Goal: Task Accomplishment & Management: Manage account settings

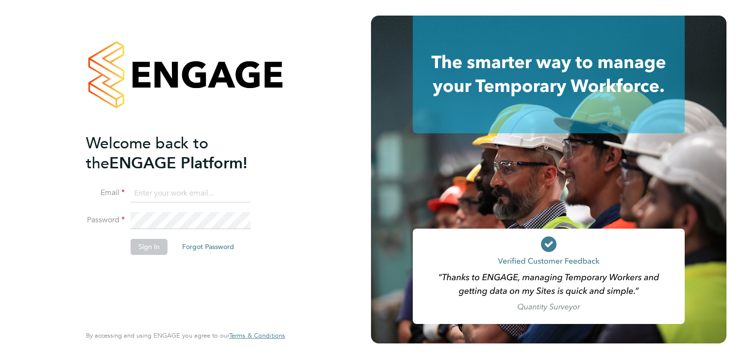
click at [152, 193] on input at bounding box center [191, 193] width 120 height 17
type input "tony.proctor@hmsworks.co.uk"
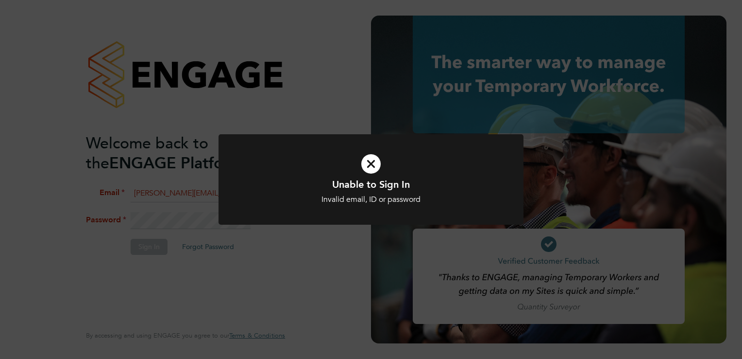
click at [158, 269] on div "Unable to Sign In Invalid email, ID or password Cancel Okay" at bounding box center [371, 179] width 742 height 359
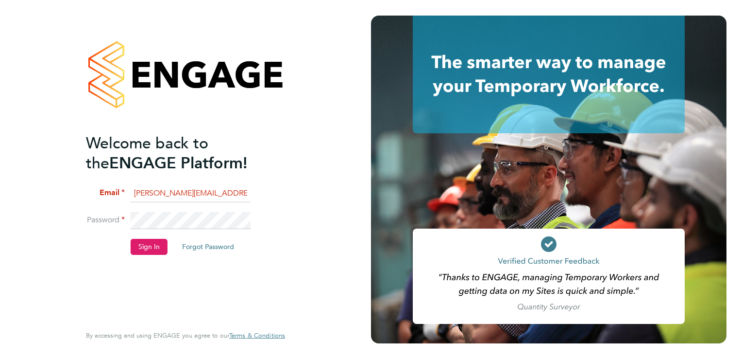
click at [150, 246] on button "Sign In" at bounding box center [149, 247] width 37 height 16
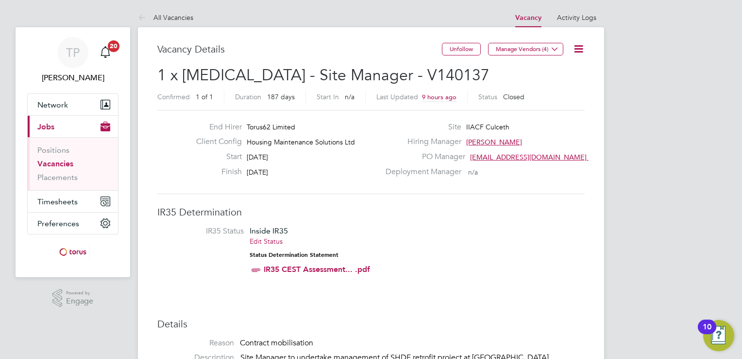
click at [581, 49] on icon at bounding box center [579, 49] width 12 height 12
click at [562, 85] on li "Update Status" at bounding box center [555, 86] width 56 height 14
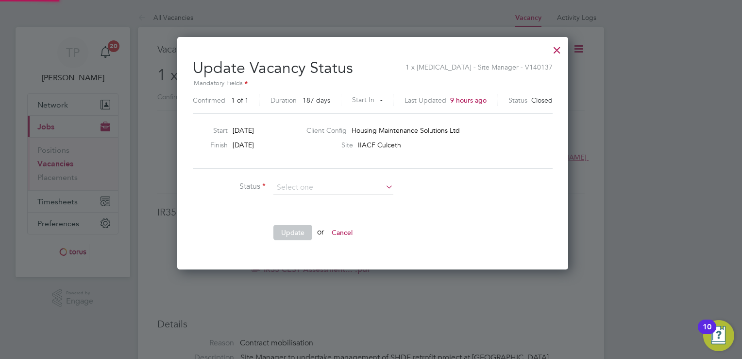
scroll to position [231, 388]
click at [384, 185] on icon at bounding box center [384, 187] width 0 height 14
click at [390, 190] on input at bounding box center [334, 187] width 120 height 15
click at [384, 197] on li "Open" at bounding box center [334, 199] width 120 height 13
type input "Open"
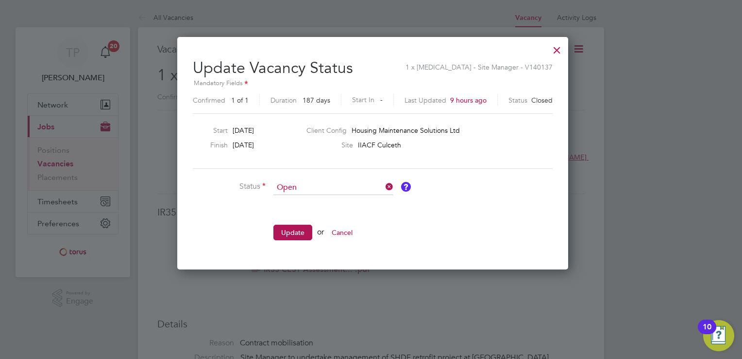
click at [384, 185] on icon at bounding box center [384, 187] width 0 height 14
click at [363, 185] on input at bounding box center [334, 187] width 120 height 15
click at [384, 184] on icon at bounding box center [384, 187] width 0 height 14
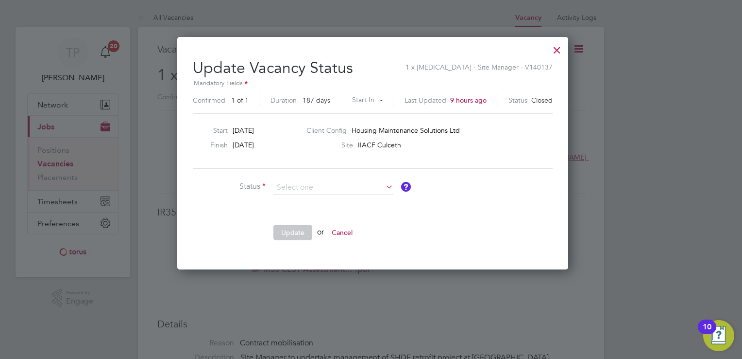
click at [352, 227] on button "Cancel" at bounding box center [342, 232] width 36 height 16
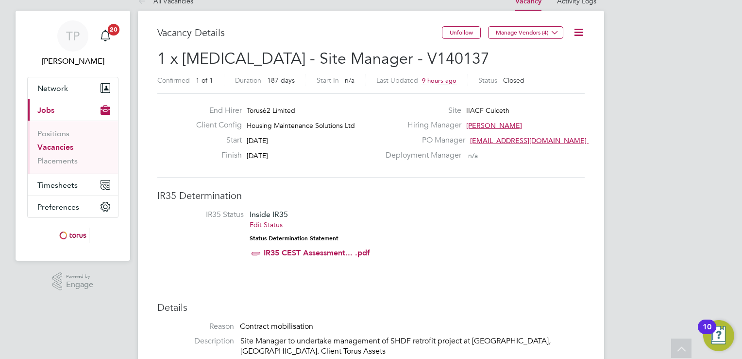
scroll to position [0, 0]
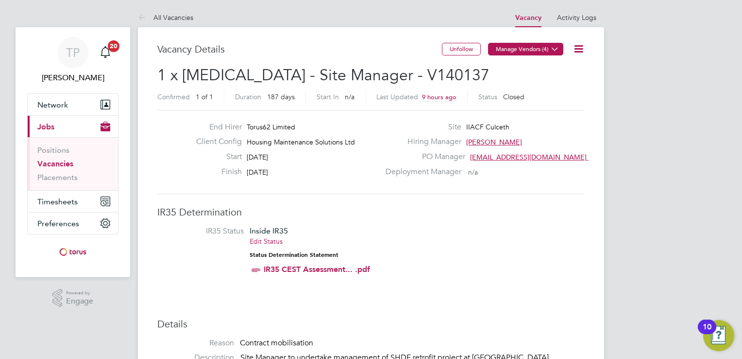
click at [555, 49] on icon at bounding box center [554, 48] width 7 height 7
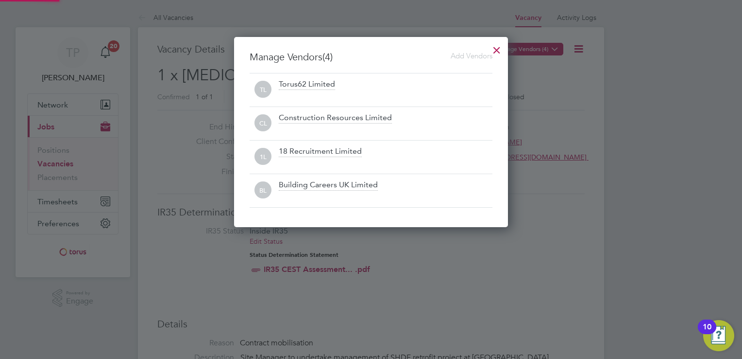
scroll to position [190, 275]
click at [567, 79] on div at bounding box center [371, 179] width 742 height 359
click at [498, 48] on div at bounding box center [496, 47] width 17 height 17
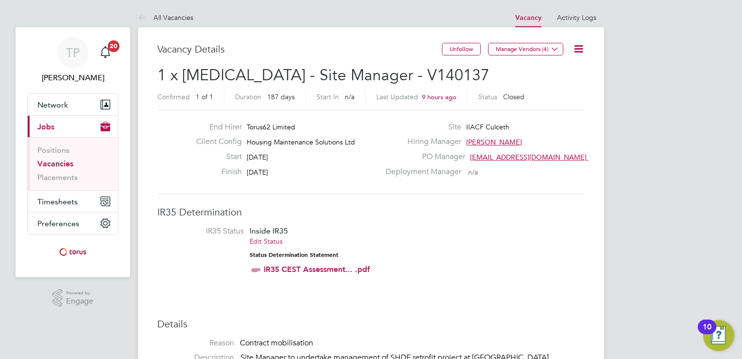
click at [581, 45] on icon at bounding box center [579, 49] width 12 height 12
click at [552, 83] on li "Update Status" at bounding box center [555, 86] width 56 height 14
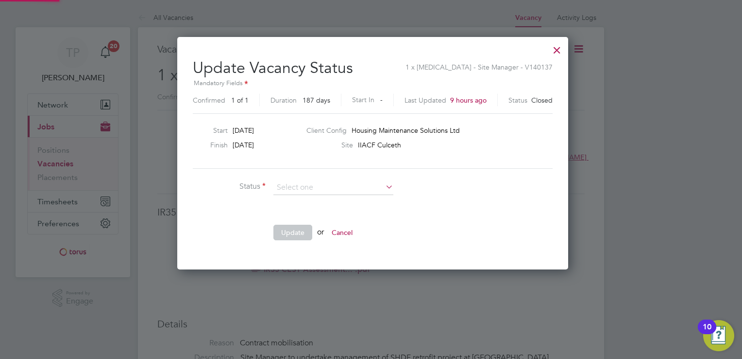
scroll to position [231, 388]
click at [554, 48] on div at bounding box center [557, 47] width 17 height 17
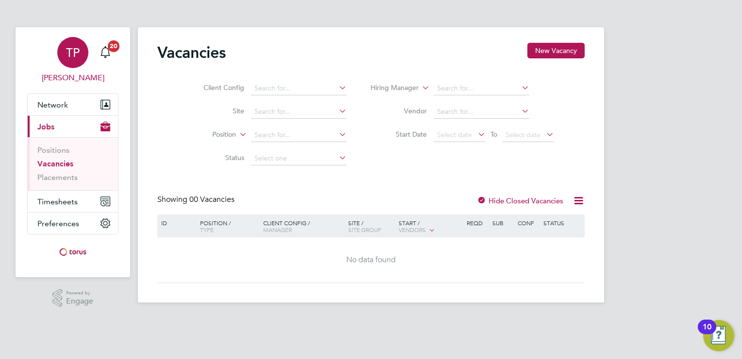
click at [71, 79] on span "[PERSON_NAME]" at bounding box center [72, 78] width 91 height 12
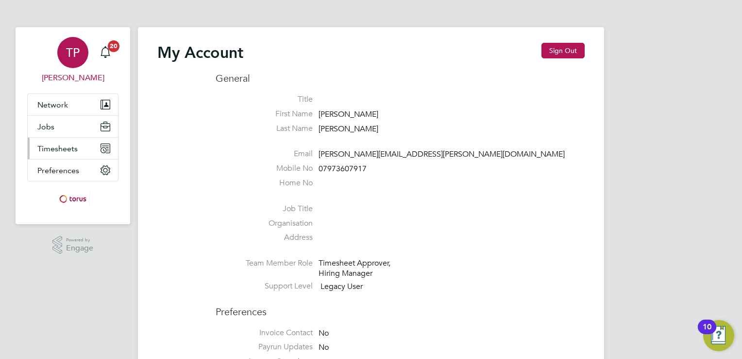
click at [62, 148] on span "Timesheets" at bounding box center [57, 148] width 40 height 9
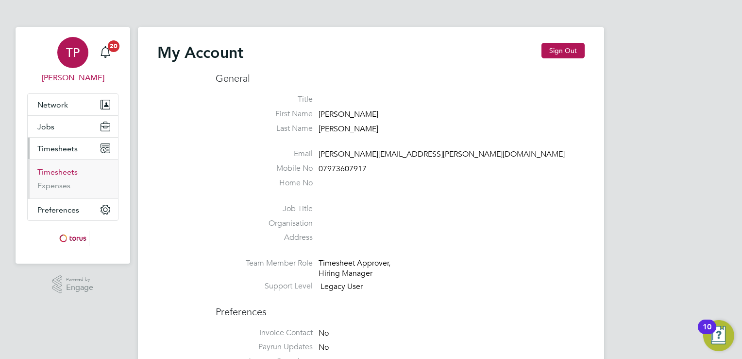
click at [53, 172] on link "Timesheets" at bounding box center [57, 171] width 40 height 9
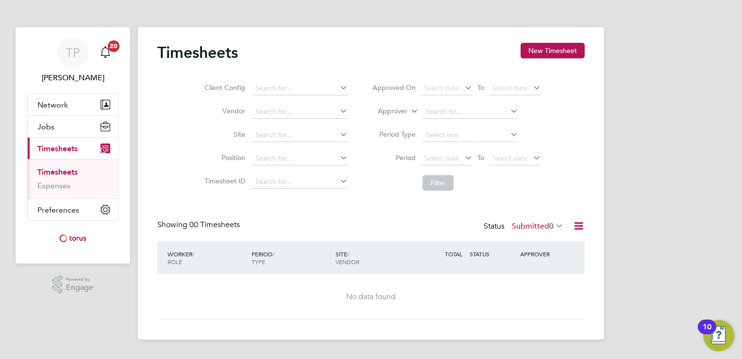
click at [338, 136] on icon at bounding box center [338, 134] width 0 height 14
click at [443, 218] on div "Timesheets New Timesheet Client Config Vendor Site Position Timesheet ID Approv…" at bounding box center [371, 181] width 428 height 277
click at [338, 158] on icon at bounding box center [338, 158] width 0 height 14
click at [369, 221] on div "Showing 00 Timesheets Status Submitted 0" at bounding box center [371, 230] width 428 height 21
click at [409, 113] on icon at bounding box center [409, 108] width 0 height 9
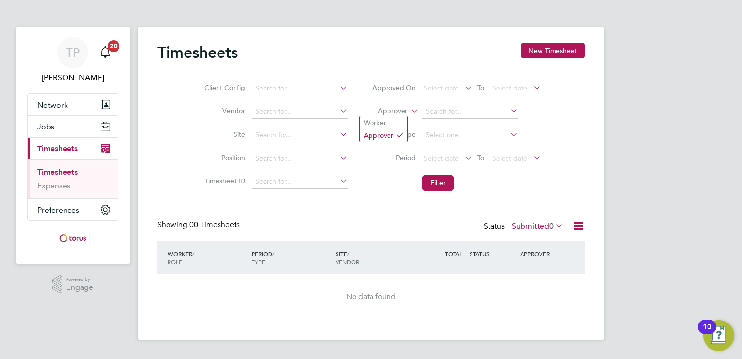
click at [409, 113] on icon at bounding box center [409, 108] width 0 height 9
click at [375, 194] on li "Filter" at bounding box center [456, 182] width 193 height 25
